Goal: Task Accomplishment & Management: Use online tool/utility

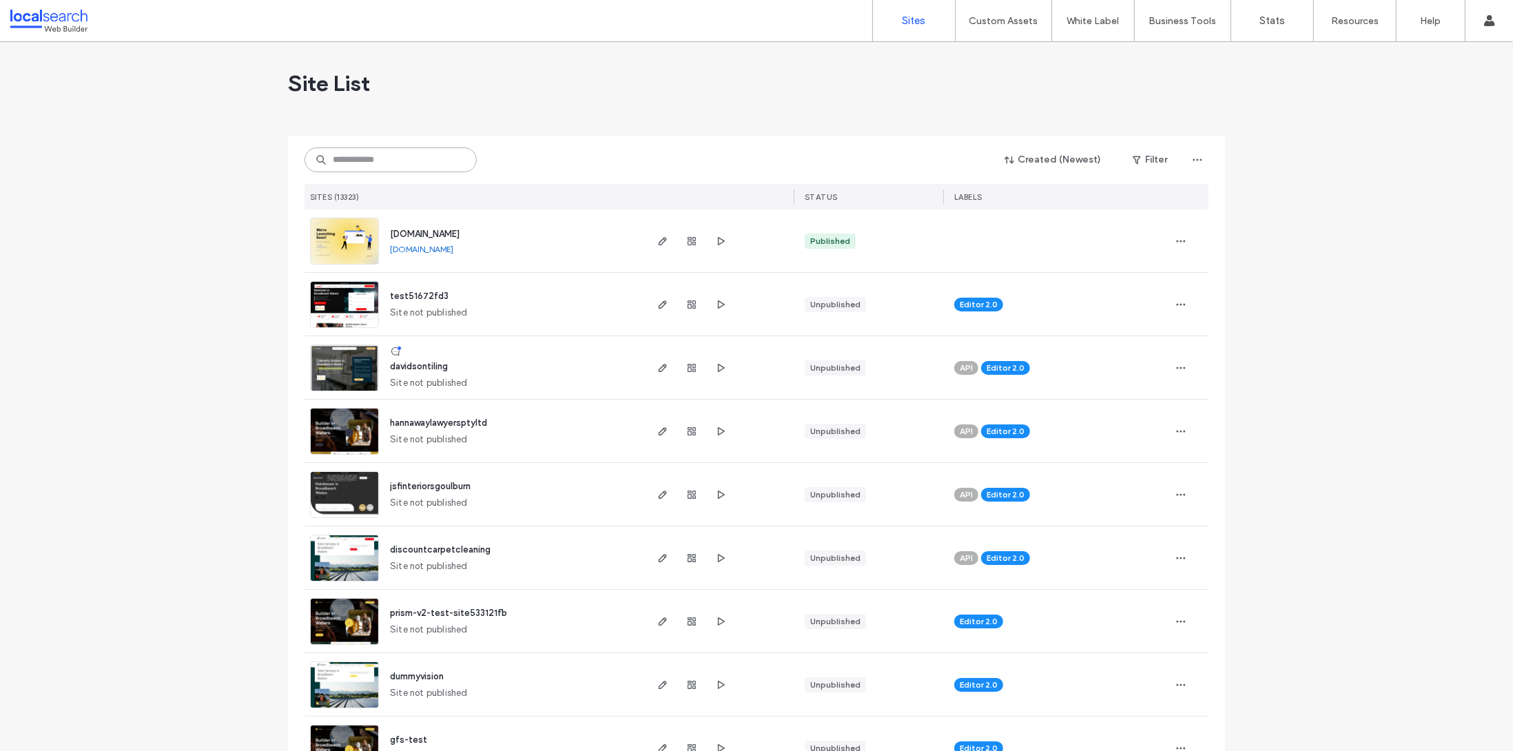
click at [369, 160] on input at bounding box center [390, 159] width 172 height 25
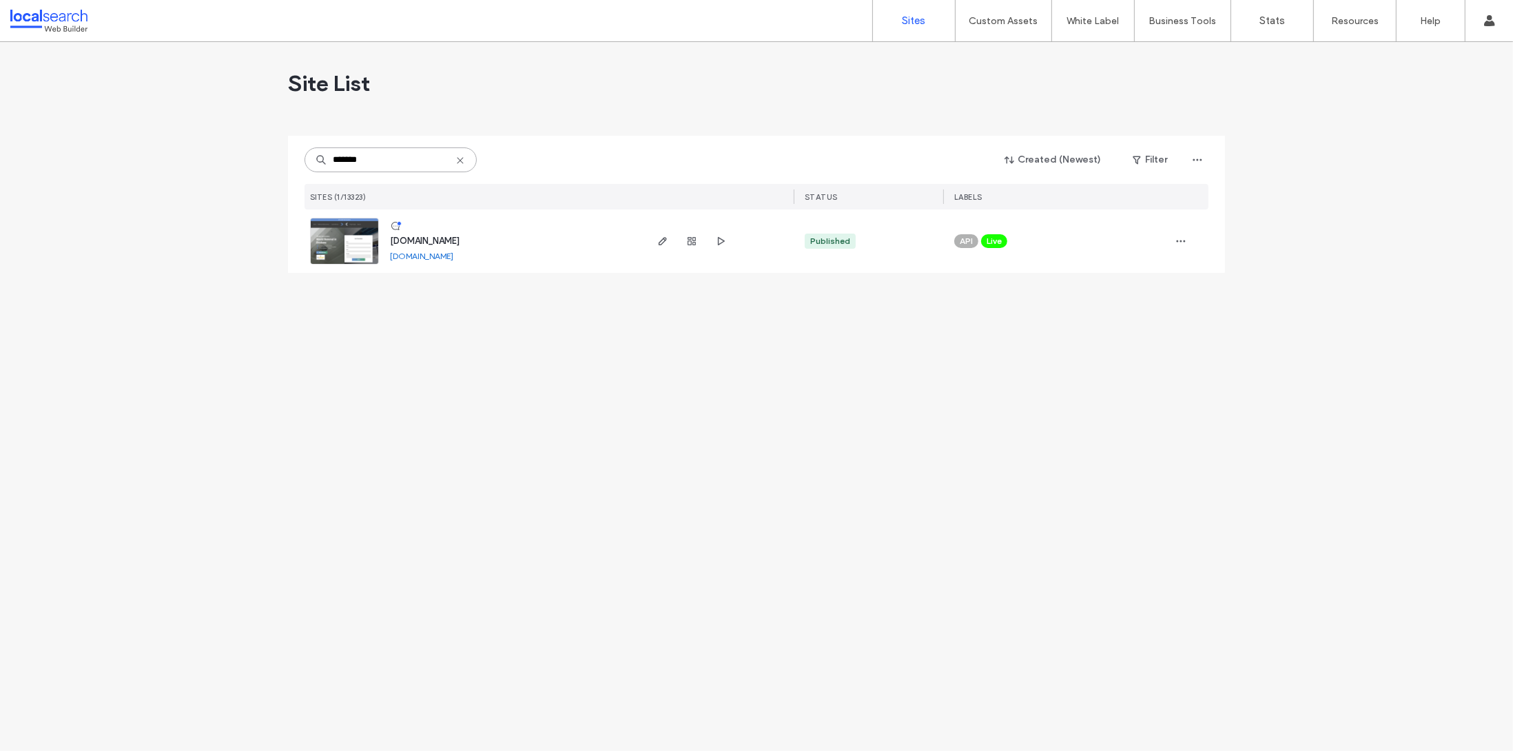
type input "*******"
click at [324, 234] on img at bounding box center [345, 265] width 68 height 94
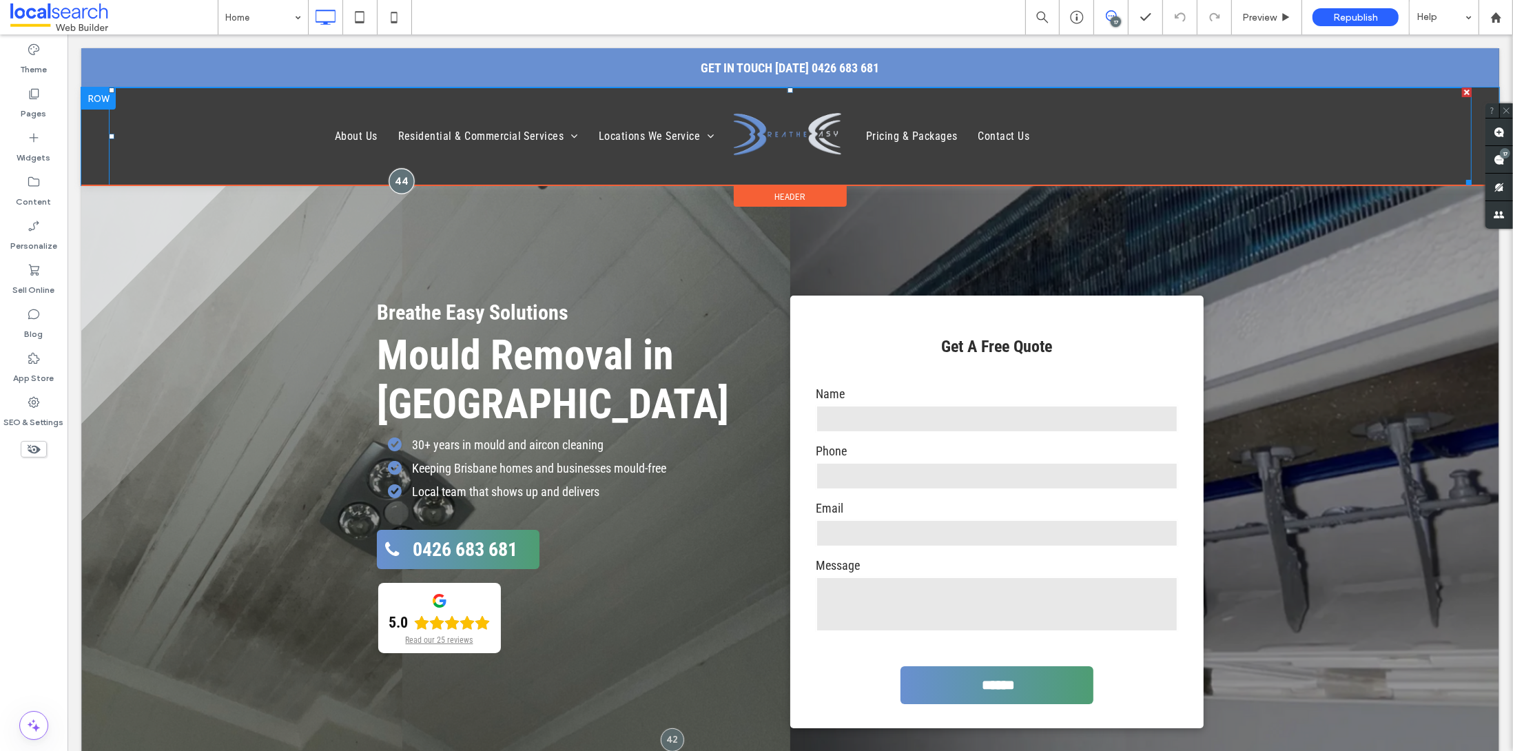
click at [400, 180] on div at bounding box center [400, 180] width 25 height 25
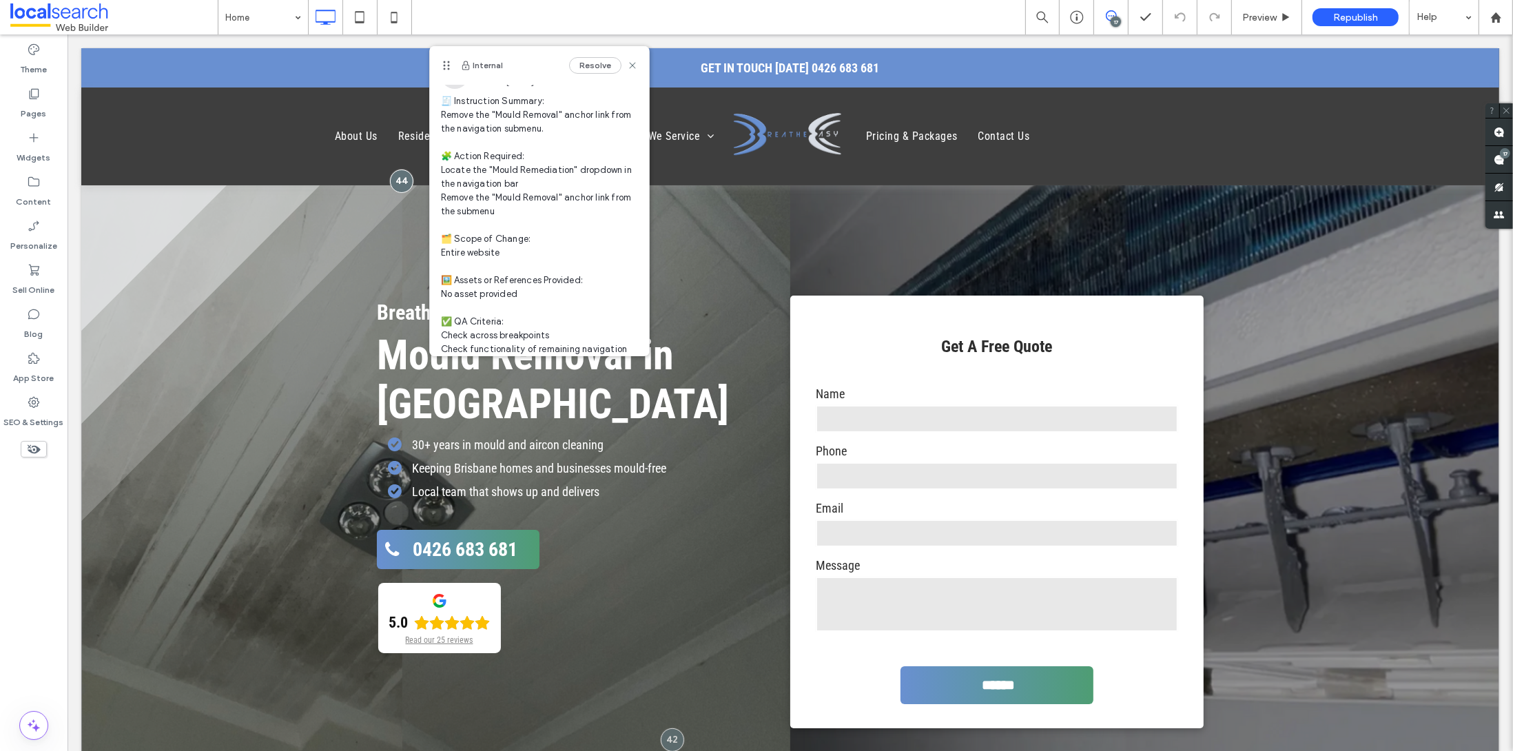
scroll to position [187, 0]
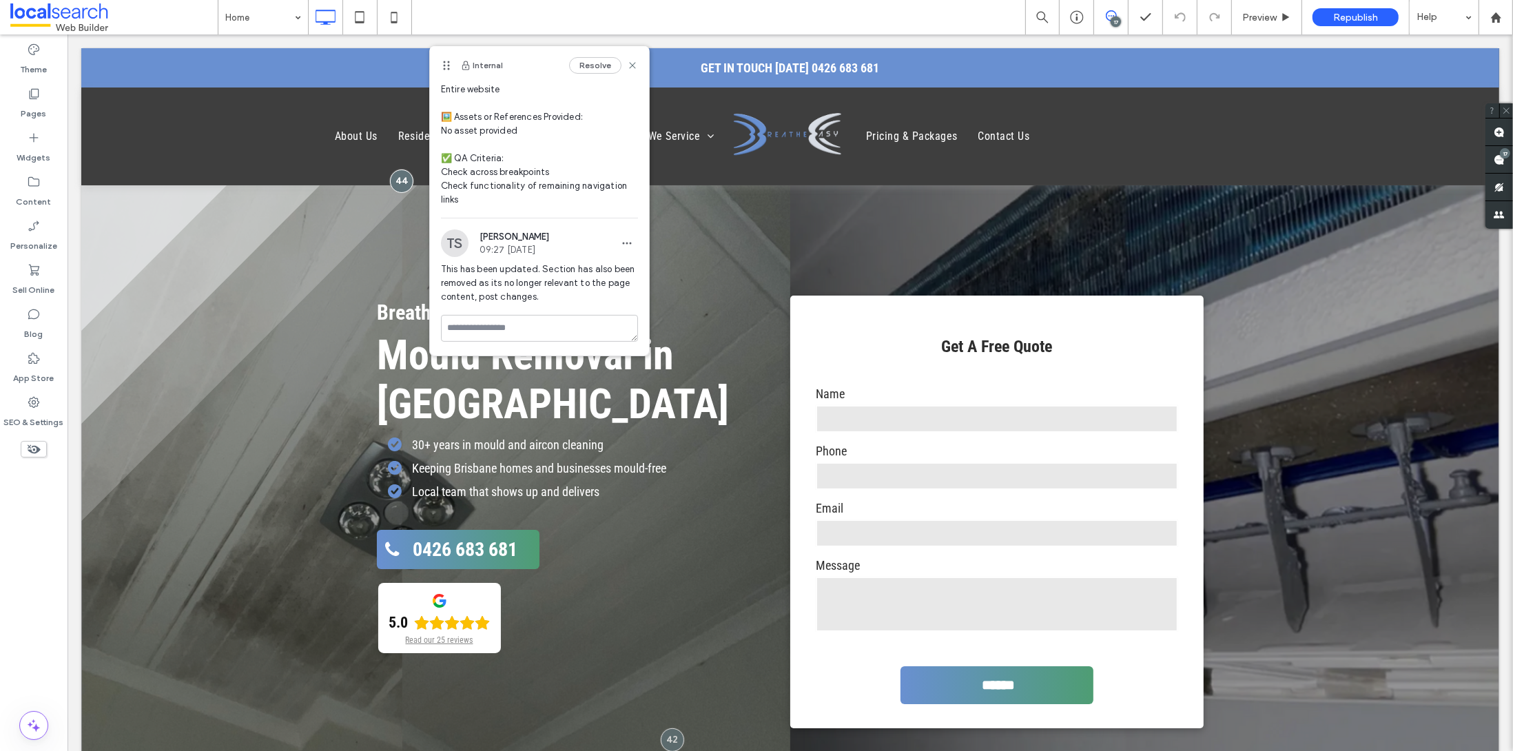
click at [616, 71] on div "Resolve" at bounding box center [603, 65] width 69 height 17
click at [627, 69] on icon at bounding box center [632, 65] width 11 height 11
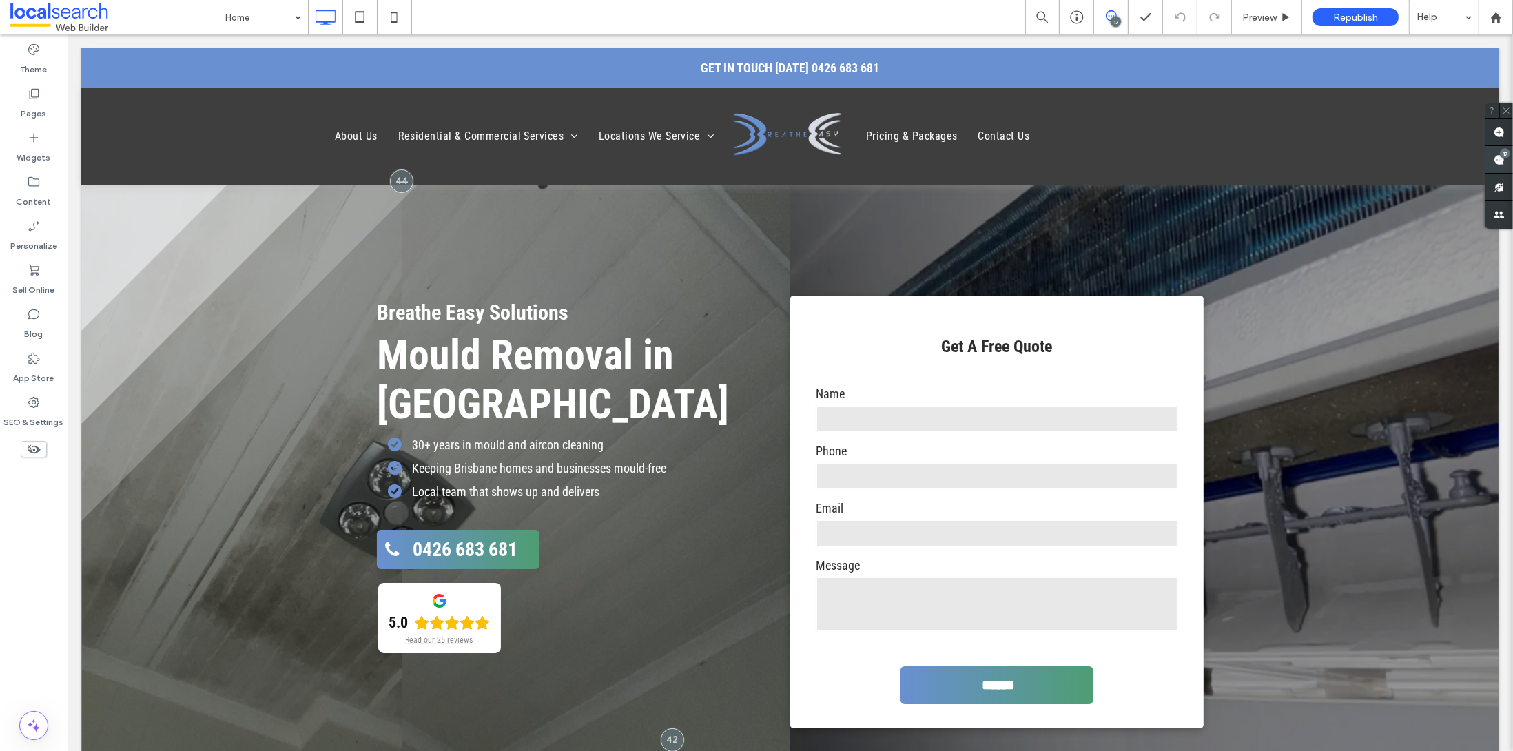
click at [1494, 158] on icon at bounding box center [1499, 159] width 11 height 11
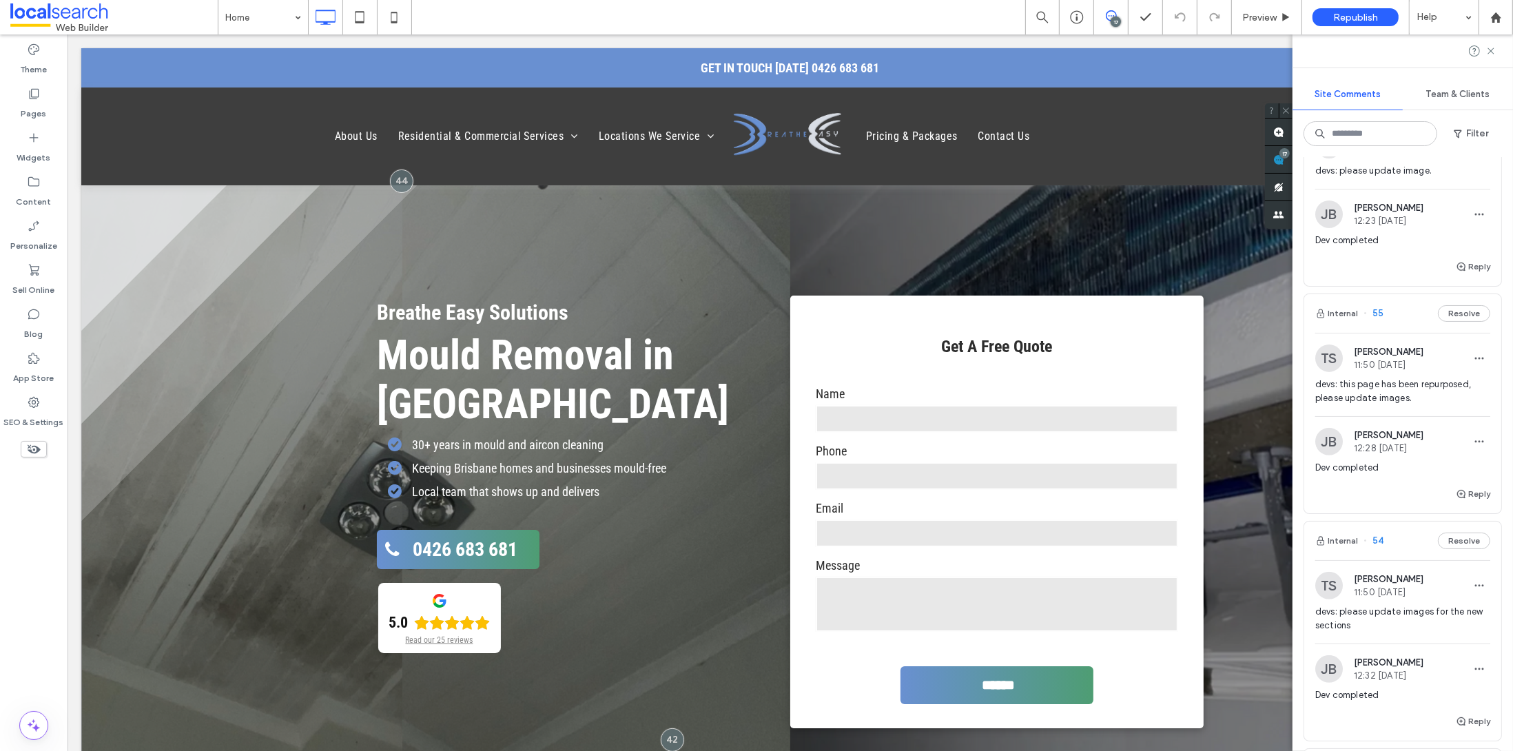
scroll to position [532, 0]
